Goal: Find specific page/section: Find specific page/section

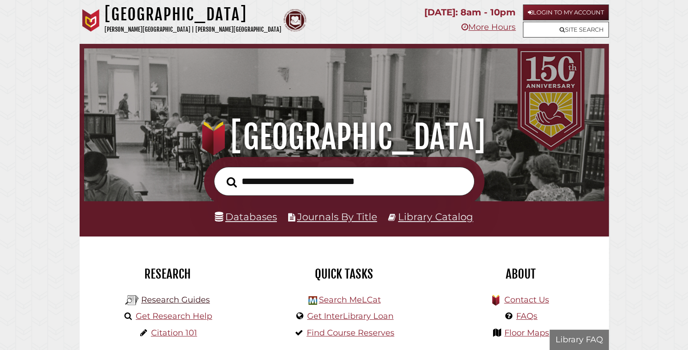
scroll to position [172, 516]
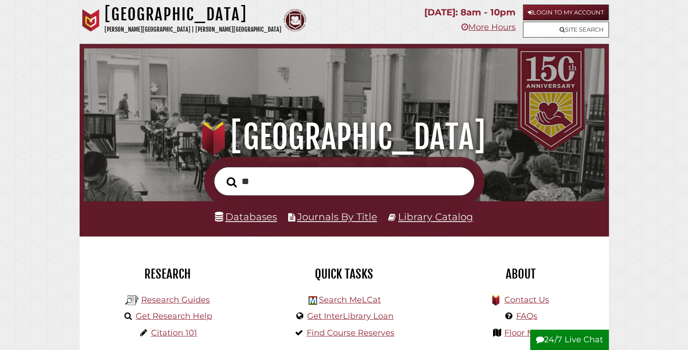
type input "*"
click at [574, 7] on link "Login to My Account" at bounding box center [566, 13] width 86 height 16
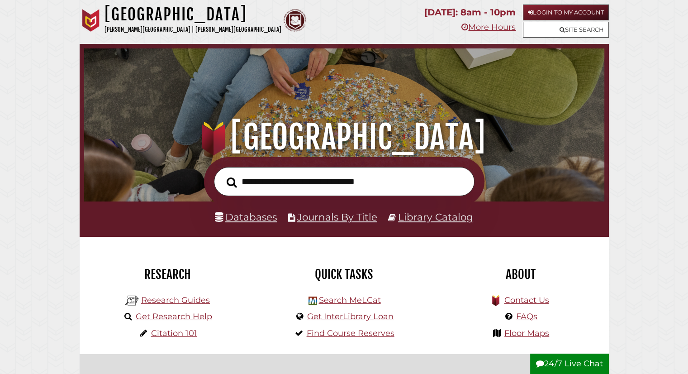
scroll to position [172, 516]
click at [300, 186] on input "text" at bounding box center [344, 181] width 261 height 29
type input "*"
click at [547, 13] on link "Login to My Account" at bounding box center [566, 13] width 86 height 16
